Goal: Task Accomplishment & Management: Complete application form

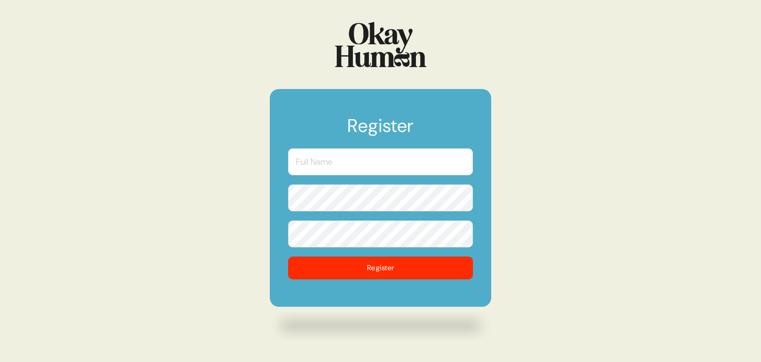
click at [395, 170] on input "text" at bounding box center [380, 161] width 185 height 27
type input "[PERSON_NAME]"
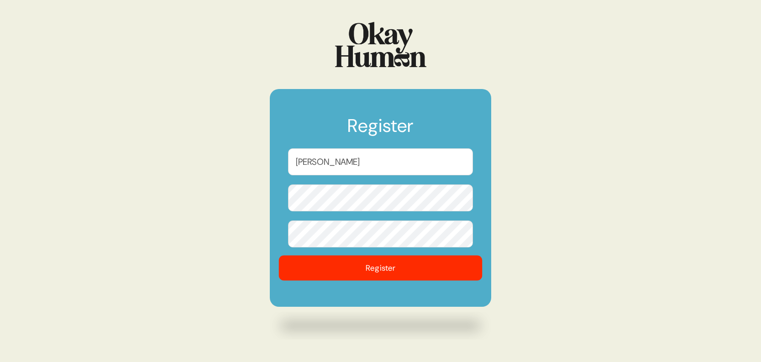
click at [356, 270] on button "Register" at bounding box center [381, 268] width 204 height 25
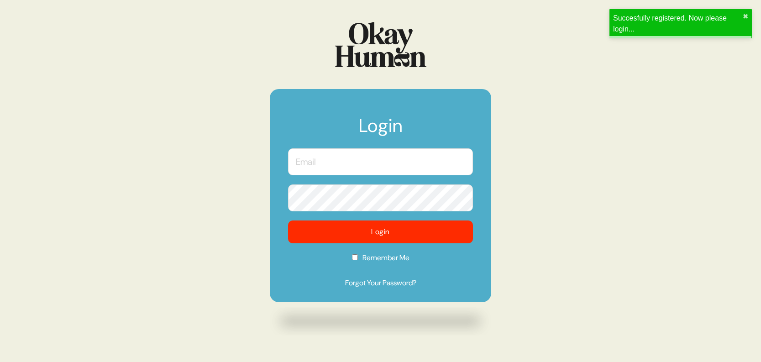
type input "[PERSON_NAME]"
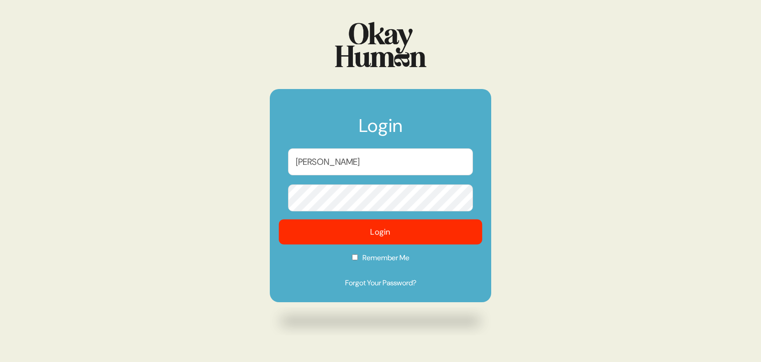
click at [421, 235] on button "Login" at bounding box center [381, 232] width 204 height 25
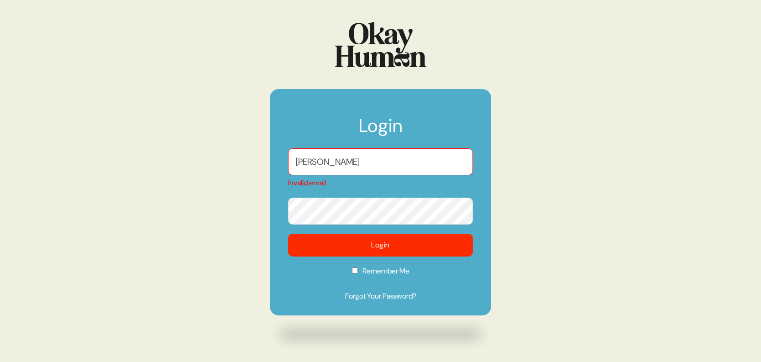
drag, startPoint x: 393, startPoint y: 160, endPoint x: 259, endPoint y: 163, distance: 134.7
click at [259, 163] on div "Login [PERSON_NAME] Invalid email Login Remember Me Forgot Your Password?" at bounding box center [380, 181] width 761 height 362
type input "[PERSON_NAME][EMAIL_ADDRESS][PERSON_NAME][DOMAIN_NAME]"
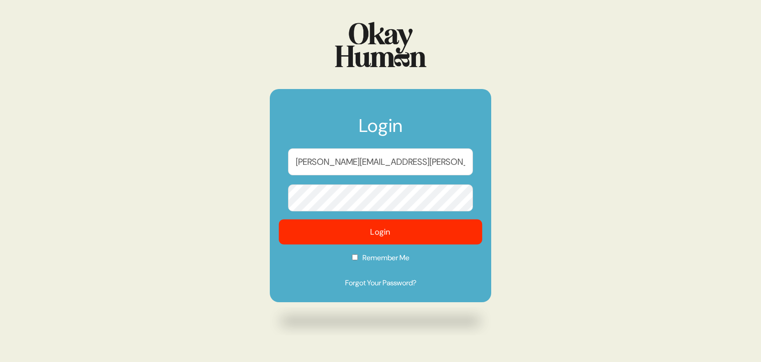
click at [356, 236] on button "Login" at bounding box center [381, 232] width 204 height 25
click at [366, 230] on button "Login" at bounding box center [381, 232] width 204 height 25
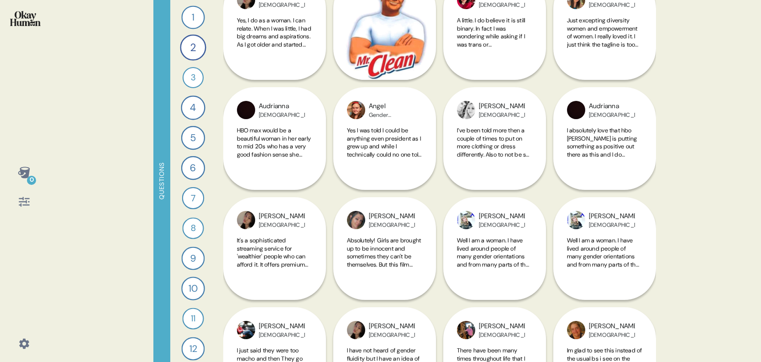
scroll to position [3972, 0]
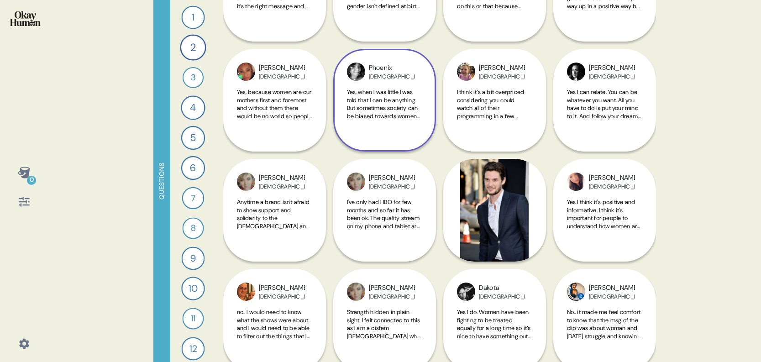
click at [365, 110] on span "Yes, when I was little I was told that I can be anything. But sometimes society…" at bounding box center [383, 112] width 73 height 48
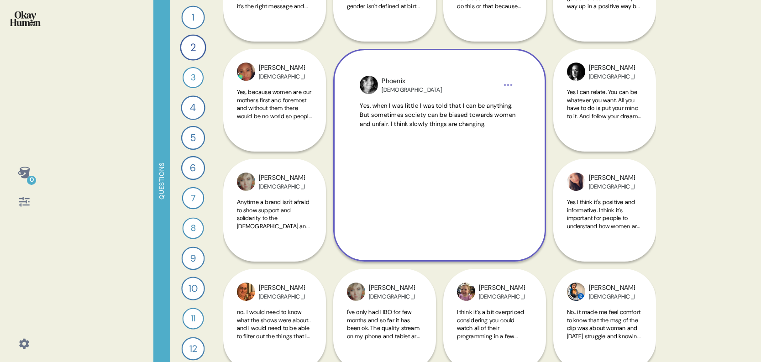
click at [362, 156] on div "Yes, when I was little I was told that I can be anything. But sometimes society…" at bounding box center [439, 164] width 159 height 126
